Goal: Transaction & Acquisition: Purchase product/service

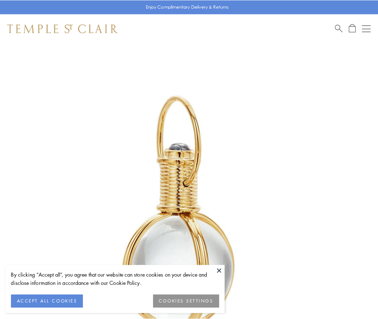
scroll to position [188, 0]
